Goal: Navigation & Orientation: Find specific page/section

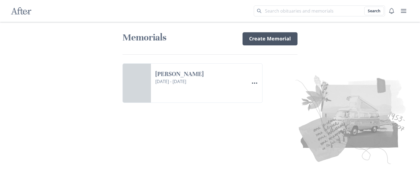
click at [261, 39] on link "Create Memorial" at bounding box center [269, 38] width 55 height 13
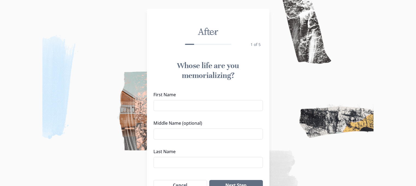
click at [303, 93] on img at bounding box center [208, 93] width 416 height 186
click at [186, 183] on button "Cancel" at bounding box center [180, 185] width 54 height 11
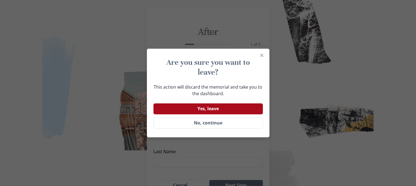
click at [216, 110] on button "Yes, leave" at bounding box center [207, 108] width 109 height 11
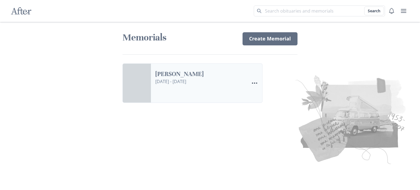
click at [155, 78] on link "[PERSON_NAME]" at bounding box center [199, 74] width 89 height 8
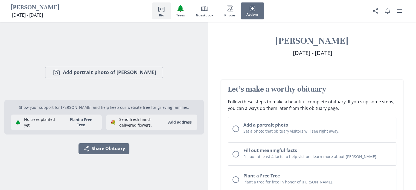
click at [295, 16] on div "Person profile Bio 🌲 Trees Book Guestbook Images Photos Actions" at bounding box center [208, 11] width 416 height 22
